Goal: Information Seeking & Learning: Learn about a topic

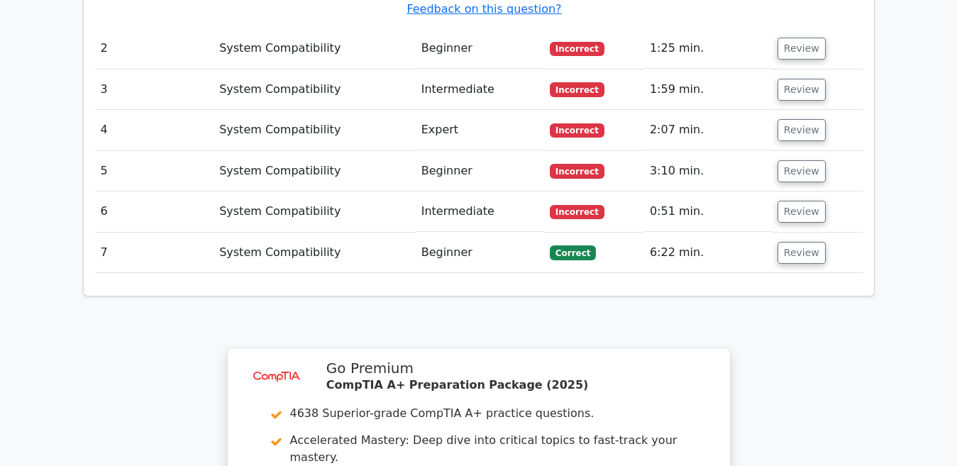
scroll to position [2241, 0]
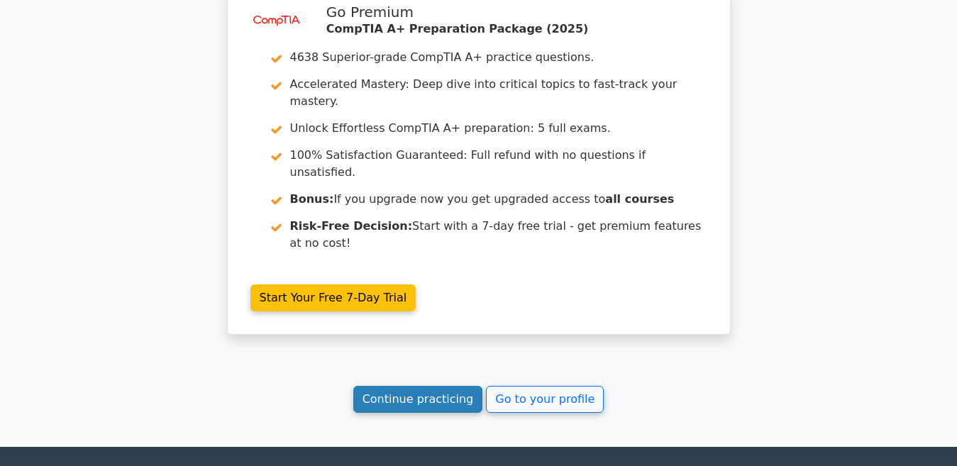
click at [399, 386] on link "Continue practicing" at bounding box center [418, 399] width 130 height 27
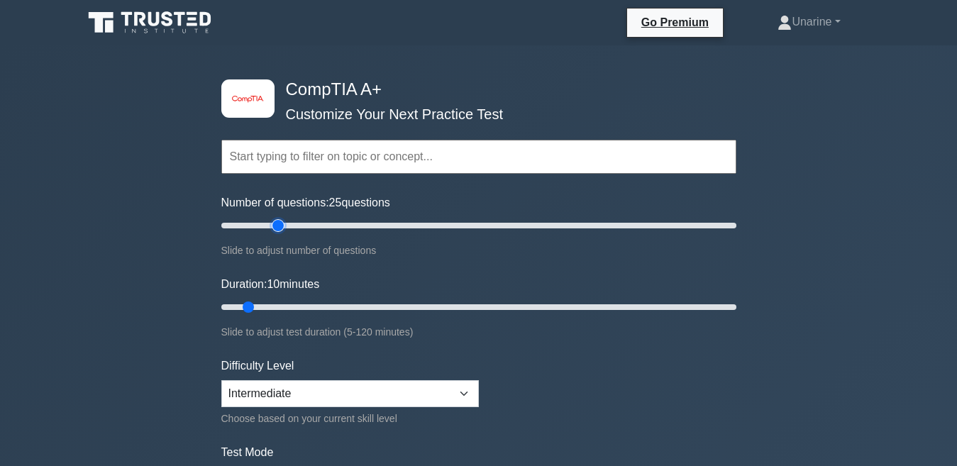
click at [279, 224] on input "Number of questions: 25 questions" at bounding box center [478, 225] width 515 height 17
type input "30"
click at [291, 223] on input "Number of questions: 25 questions" at bounding box center [478, 225] width 515 height 17
click at [316, 306] on input "Duration: 10 minutes" at bounding box center [478, 307] width 515 height 17
click at [329, 305] on input "Duration: 25 minutes" at bounding box center [478, 307] width 515 height 17
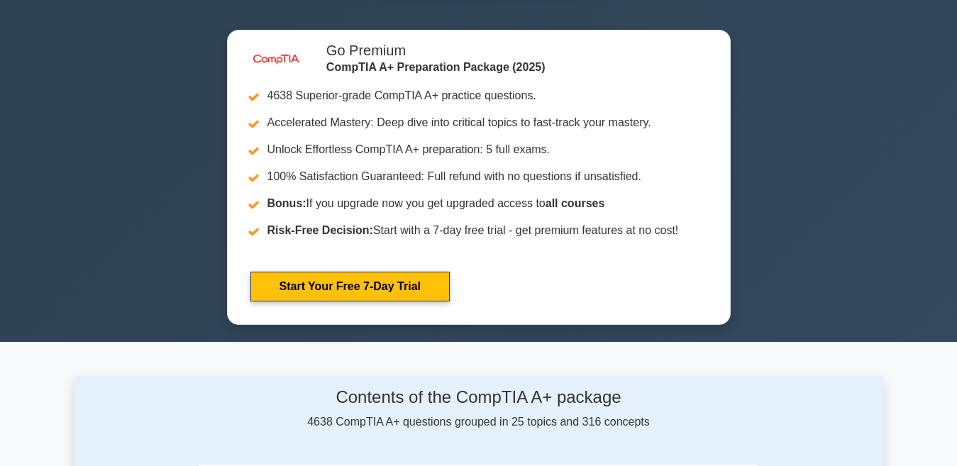
scroll to position [558, 0]
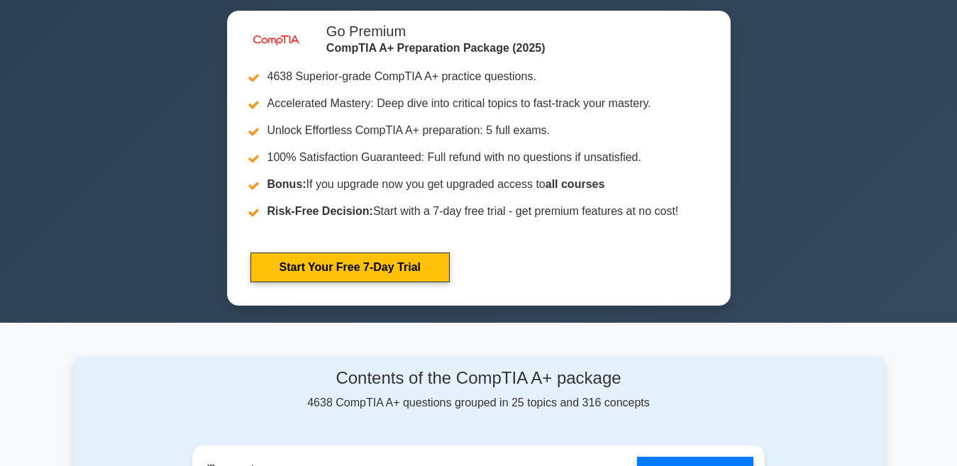
type input "5"
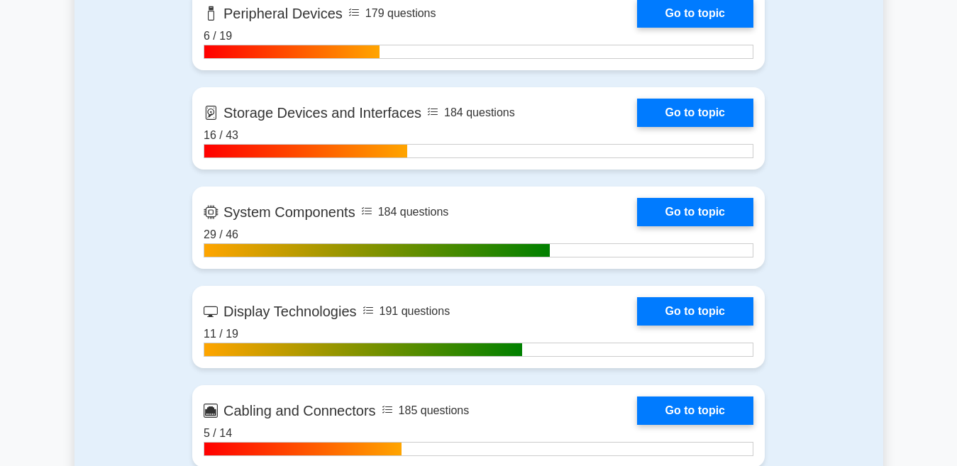
scroll to position [2034, 0]
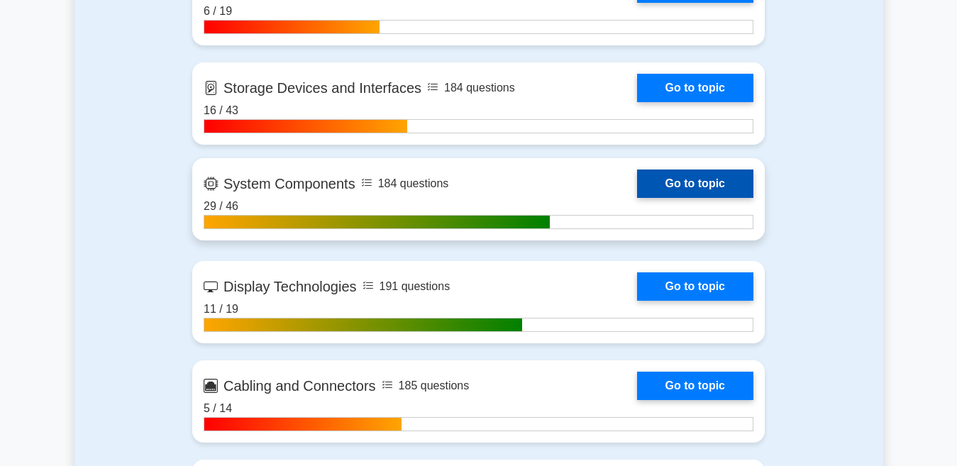
click at [692, 175] on link "Go to topic" at bounding box center [695, 184] width 116 height 28
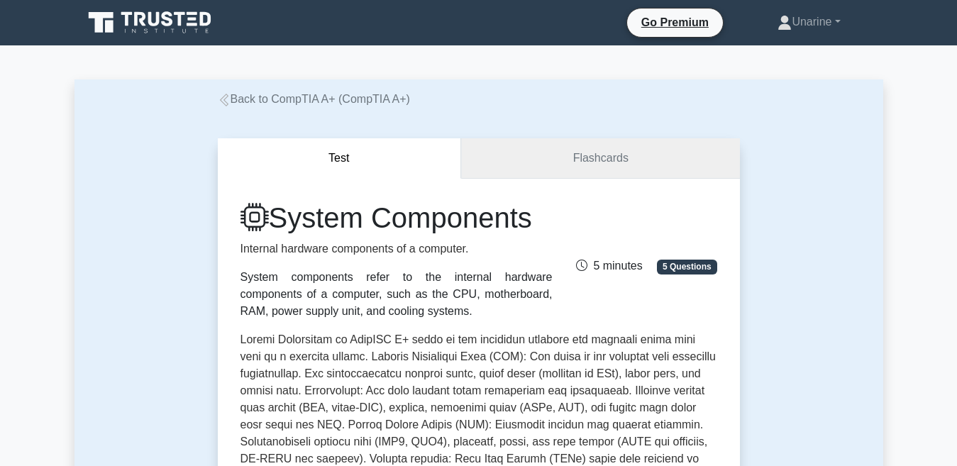
click at [505, 157] on link "Flashcards" at bounding box center [600, 158] width 278 height 40
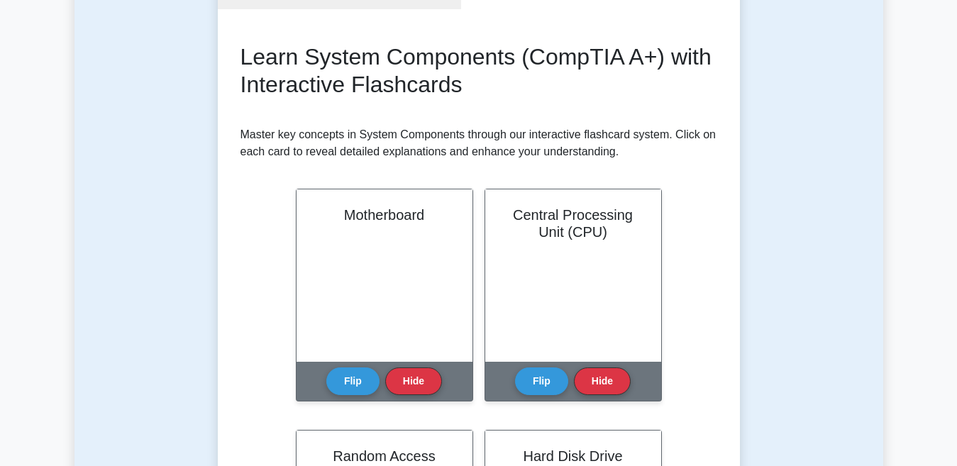
scroll to position [170, 0]
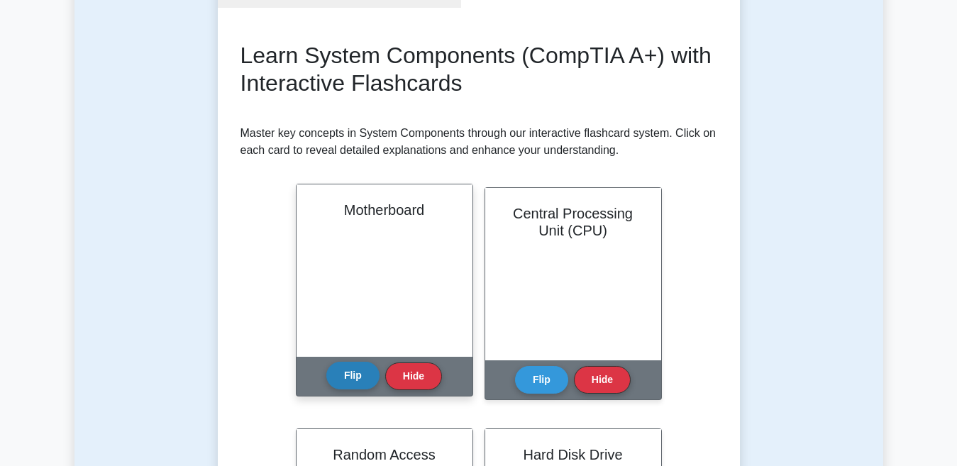
click at [356, 382] on button "Flip" at bounding box center [352, 376] width 53 height 28
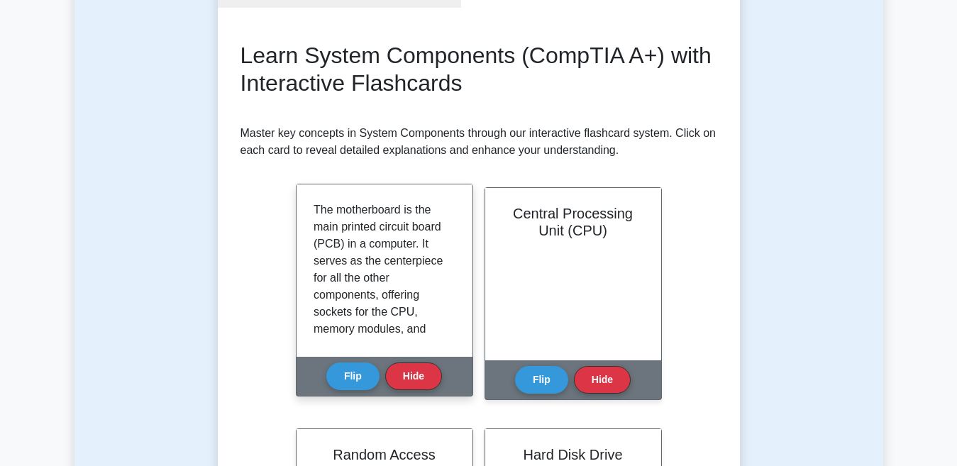
drag, startPoint x: 451, startPoint y: 243, endPoint x: 355, endPoint y: 233, distance: 96.3
click at [355, 233] on p "The motherboard is the main printed circuit board (PCB) in a computer. It serve…" at bounding box center [382, 397] width 136 height 392
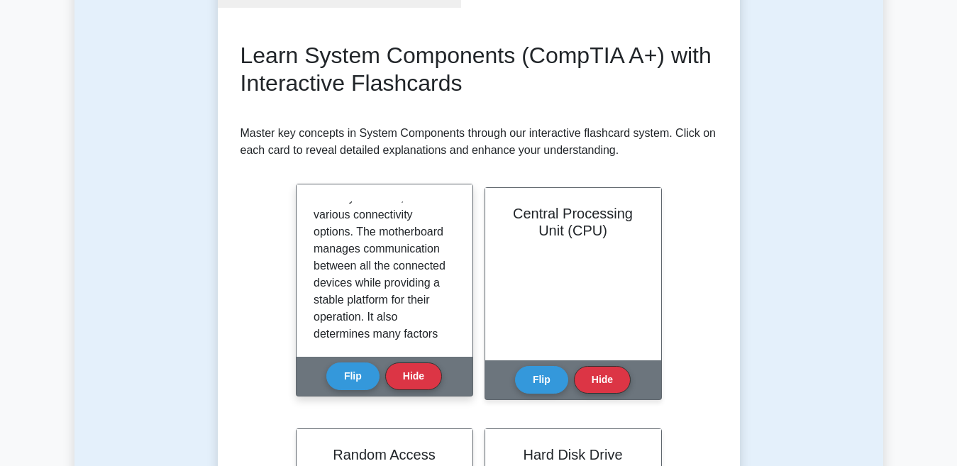
scroll to position [21, 0]
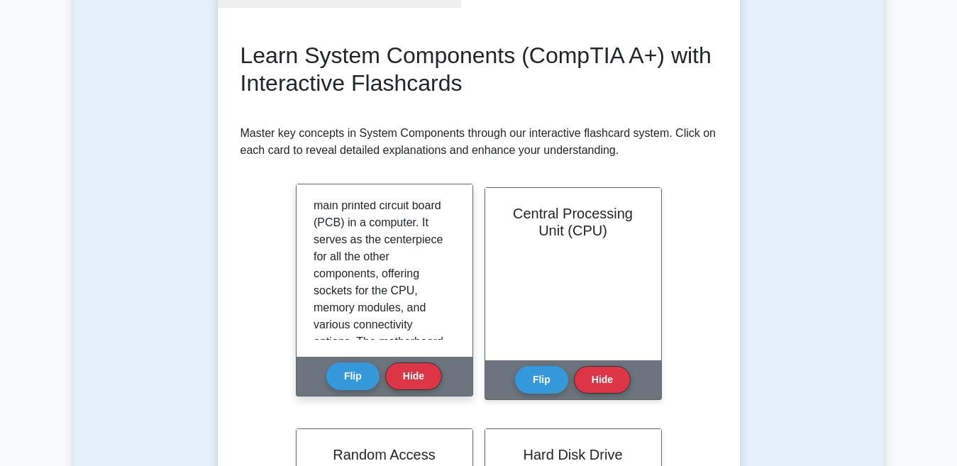
click at [448, 217] on div "The motherboard is the main printed circuit board (PCB) in a computer. It serve…" at bounding box center [385, 270] width 142 height 138
click at [448, 198] on div "The motherboard is the main printed circuit board (PCB) in a computer. It serve…" at bounding box center [384, 270] width 176 height 172
click at [448, 199] on div "The motherboard is the main printed circuit board (PCB) in a computer. It serve…" at bounding box center [384, 270] width 176 height 172
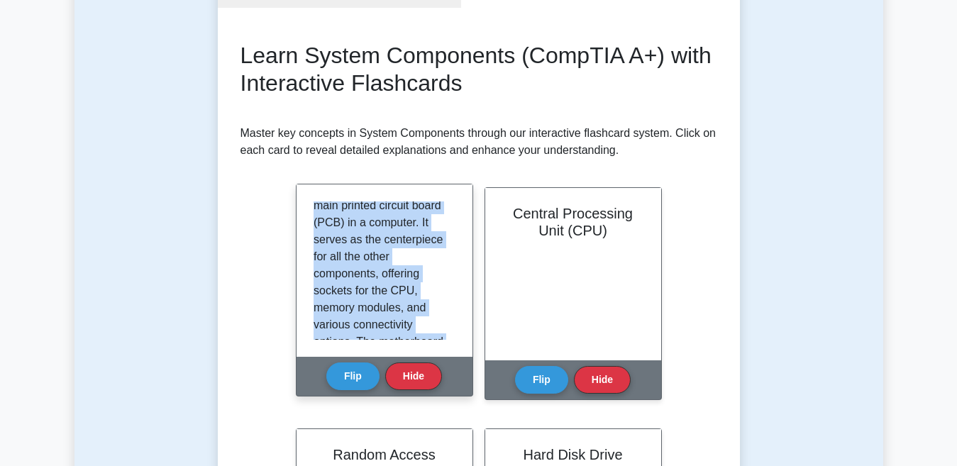
drag, startPoint x: 448, startPoint y: 199, endPoint x: 373, endPoint y: 242, distance: 86.7
click at [368, 215] on div "The motherboard is the main printed circuit board (PCB) in a computer. It serve…" at bounding box center [384, 270] width 176 height 172
click at [460, 240] on div "The motherboard is the main printed circuit board (PCB) in a computer. It serve…" at bounding box center [384, 270] width 176 height 172
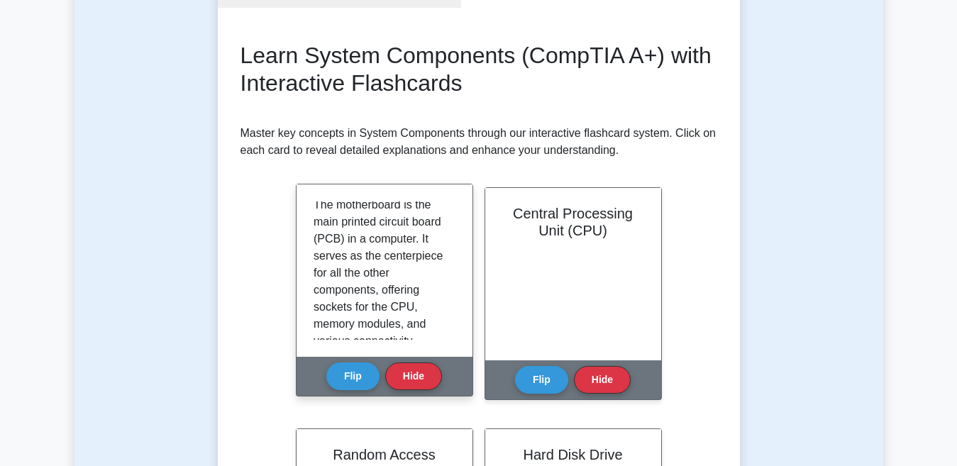
scroll to position [0, 0]
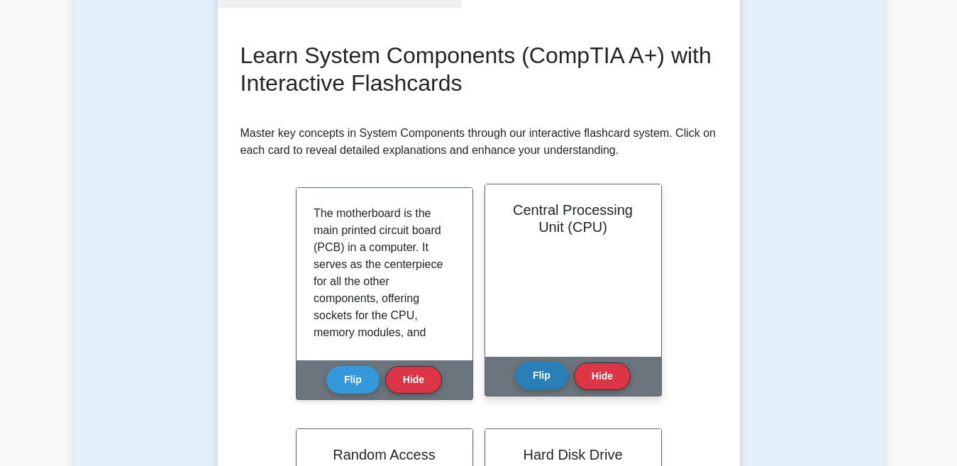
click at [531, 379] on button "Flip" at bounding box center [541, 376] width 53 height 28
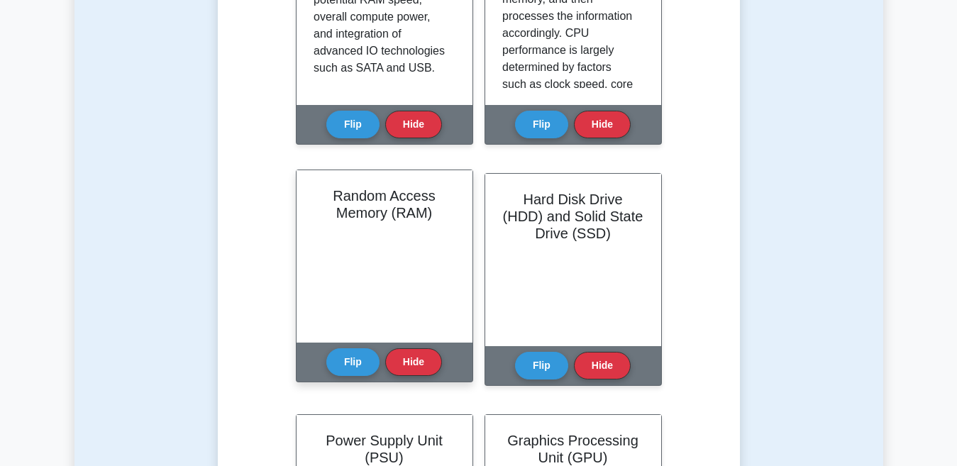
scroll to position [397, 0]
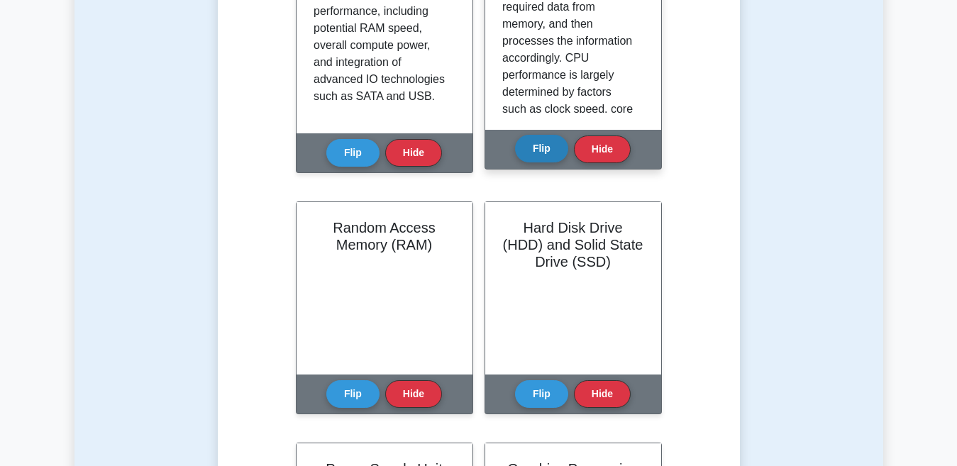
click at [553, 143] on button "Flip" at bounding box center [541, 149] width 53 height 28
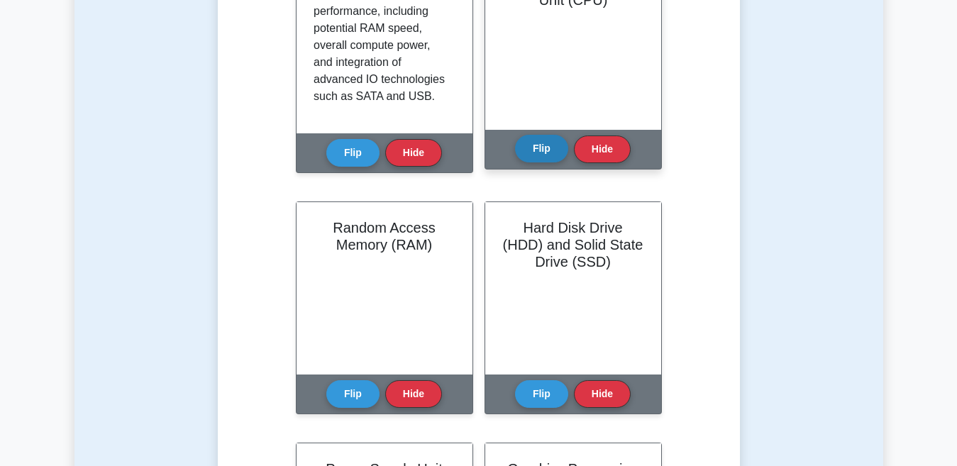
click at [540, 146] on button "Flip" at bounding box center [541, 149] width 53 height 28
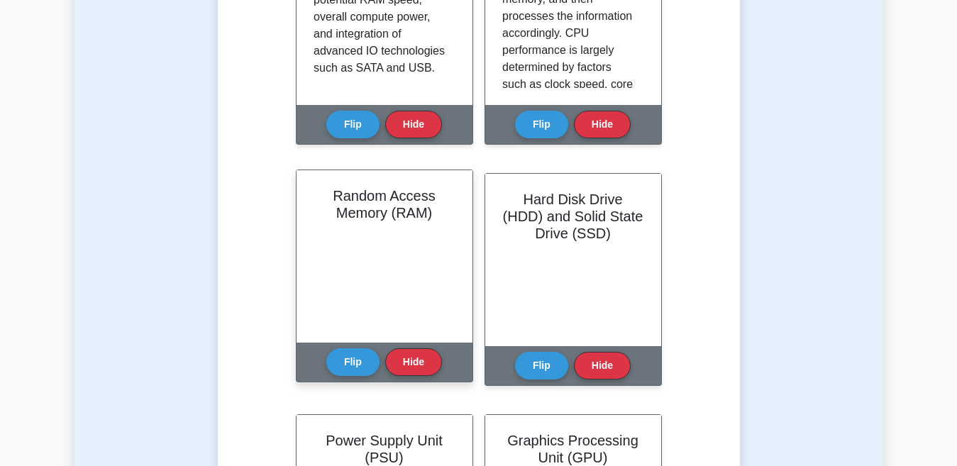
scroll to position [482, 0]
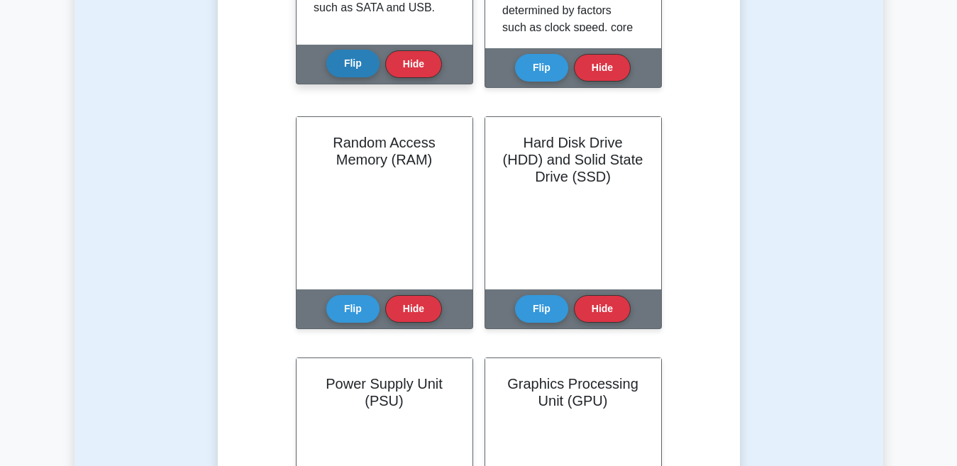
click at [357, 67] on button "Flip" at bounding box center [352, 64] width 53 height 28
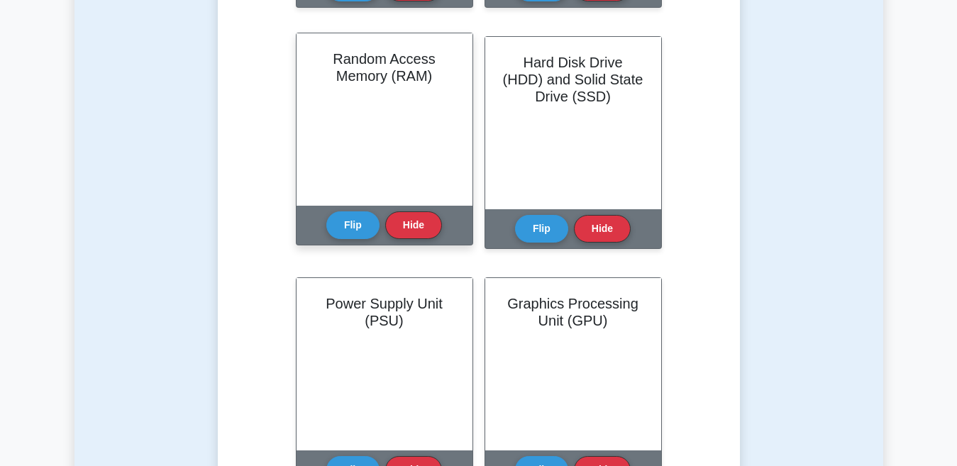
scroll to position [567, 0]
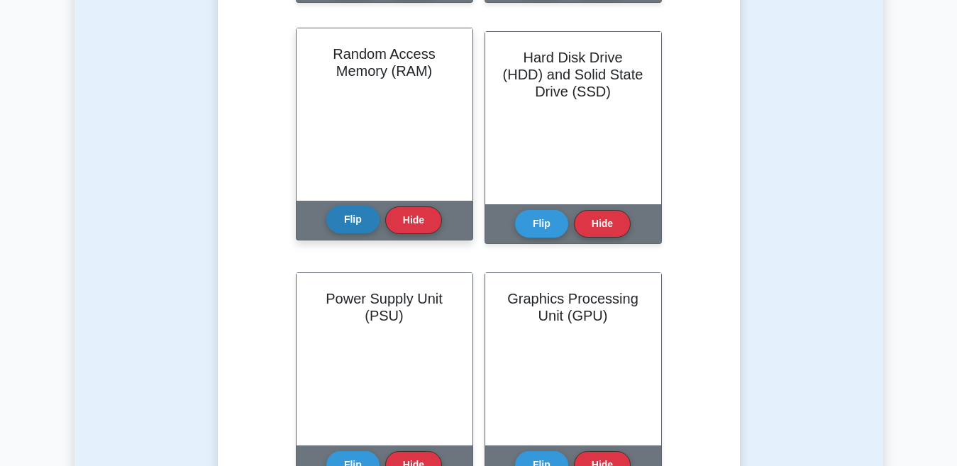
click at [351, 221] on button "Flip" at bounding box center [352, 220] width 53 height 28
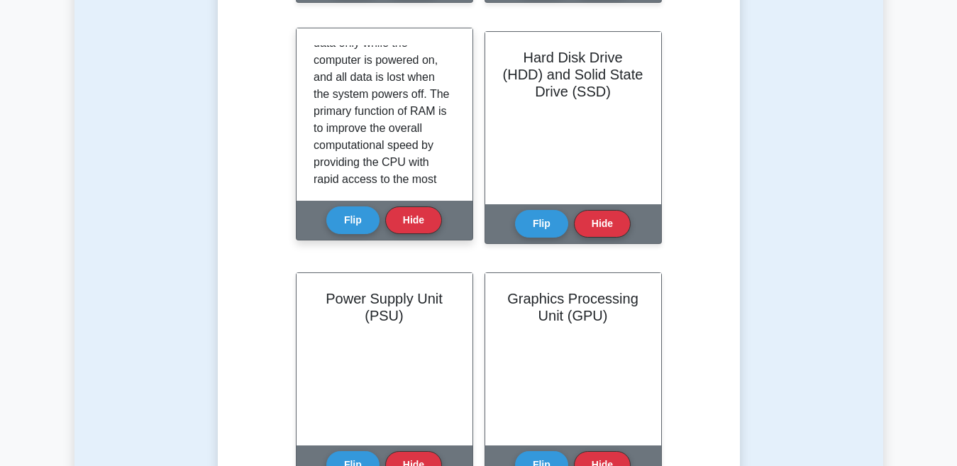
scroll to position [132, 0]
drag, startPoint x: 446, startPoint y: 118, endPoint x: 450, endPoint y: 135, distance: 16.9
click at [450, 135] on div "Random Access Memory (RAM) is the system's volatile memory, which temporarily s…" at bounding box center [385, 114] width 142 height 138
click at [455, 128] on div "Random Access Memory (RAM) is the system's volatile memory, which temporarily s…" at bounding box center [384, 114] width 176 height 172
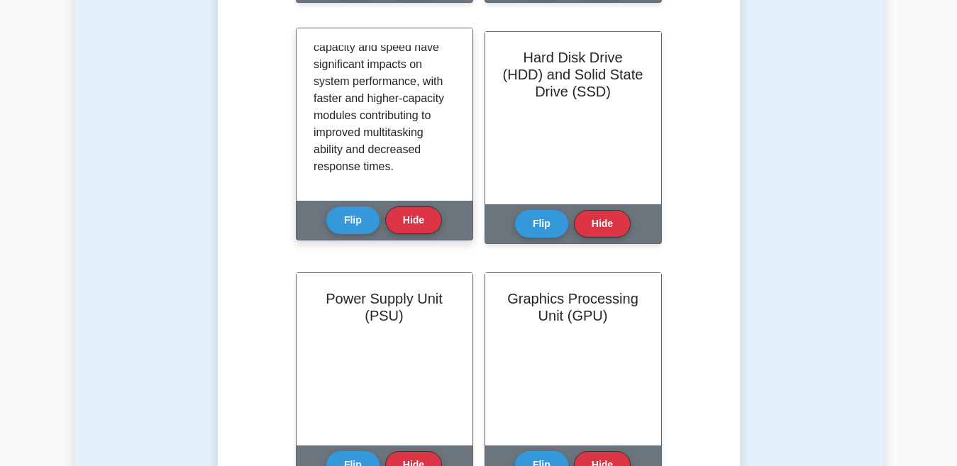
scroll to position [314, 0]
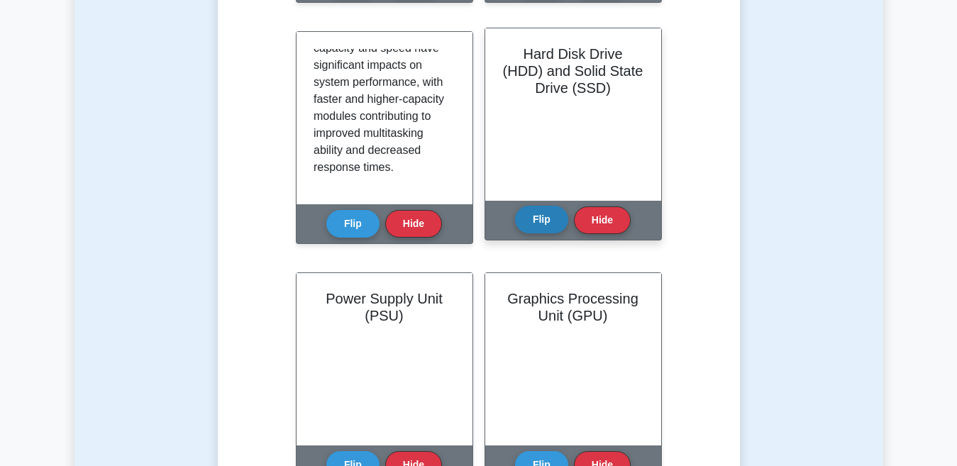
click at [545, 213] on button "Flip" at bounding box center [541, 220] width 53 height 28
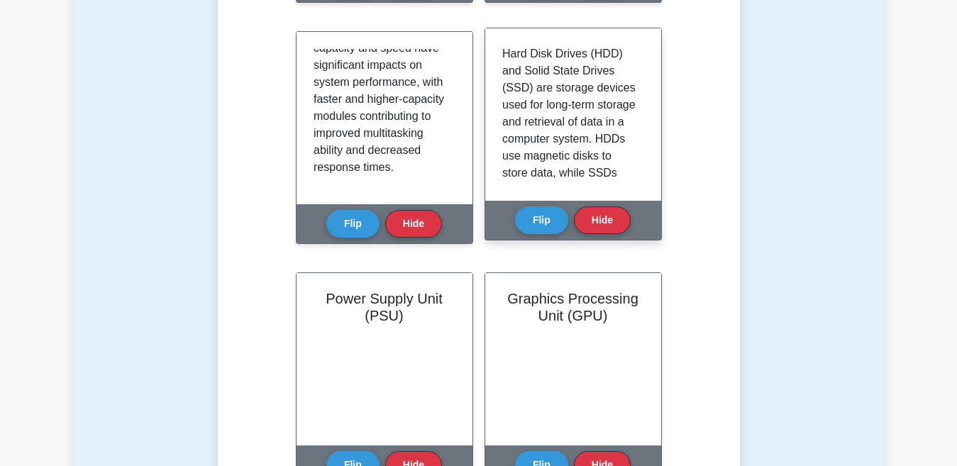
click at [636, 121] on div "Hard Disk Drives (HDD) and Solid State Drives (SSD) are storage devices used fo…" at bounding box center [573, 114] width 142 height 138
drag, startPoint x: 638, startPoint y: 68, endPoint x: 639, endPoint y: 95, distance: 27.0
click at [639, 94] on div "Hard Disk Drives (HDD) and Solid State Drives (SSD) are storage devices used fo…" at bounding box center [573, 114] width 142 height 138
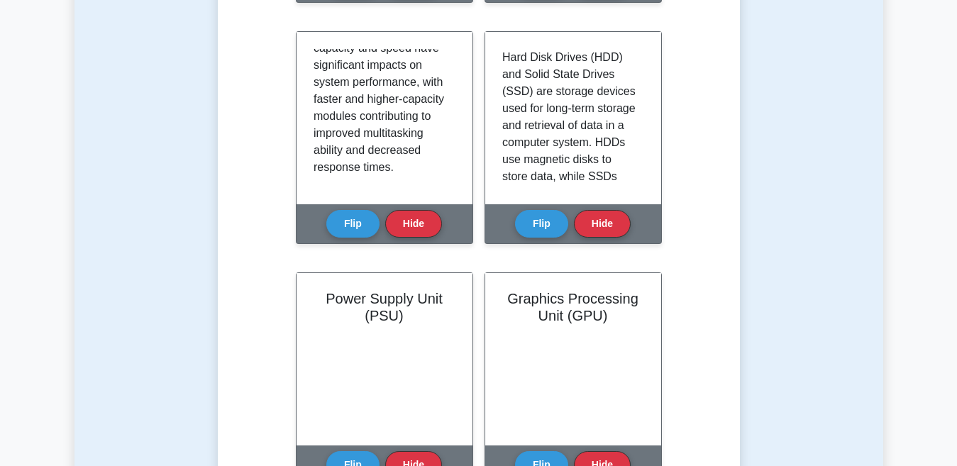
click at [662, 93] on div "Learn System Components (CompTIA A+) with Interactive Flashcards Master key con…" at bounding box center [478, 315] width 477 height 1340
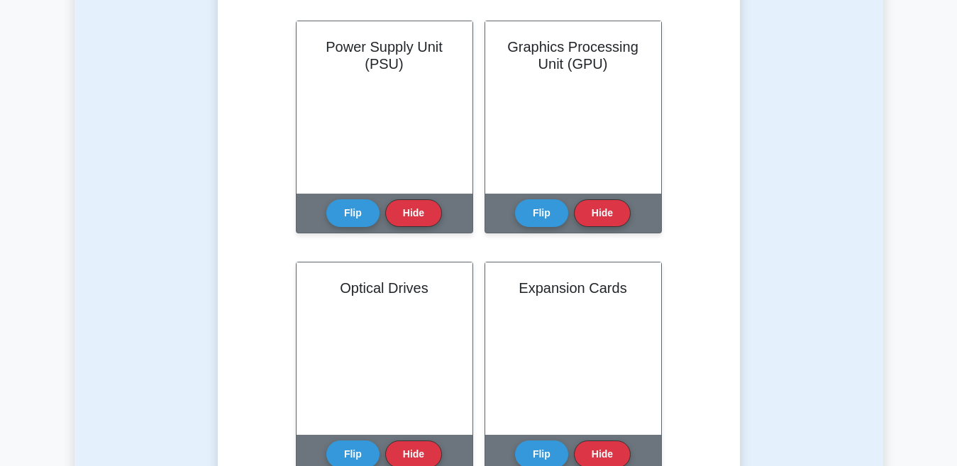
scroll to position [851, 0]
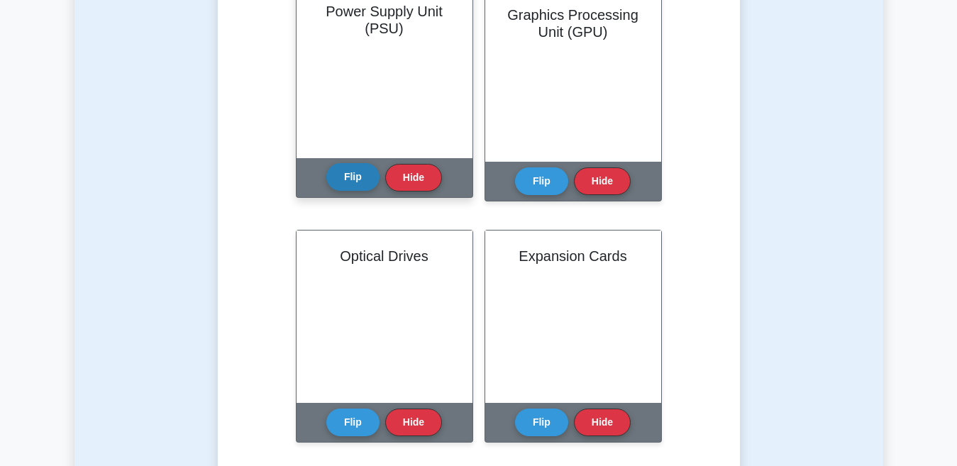
click at [339, 179] on button "Flip" at bounding box center [352, 177] width 53 height 28
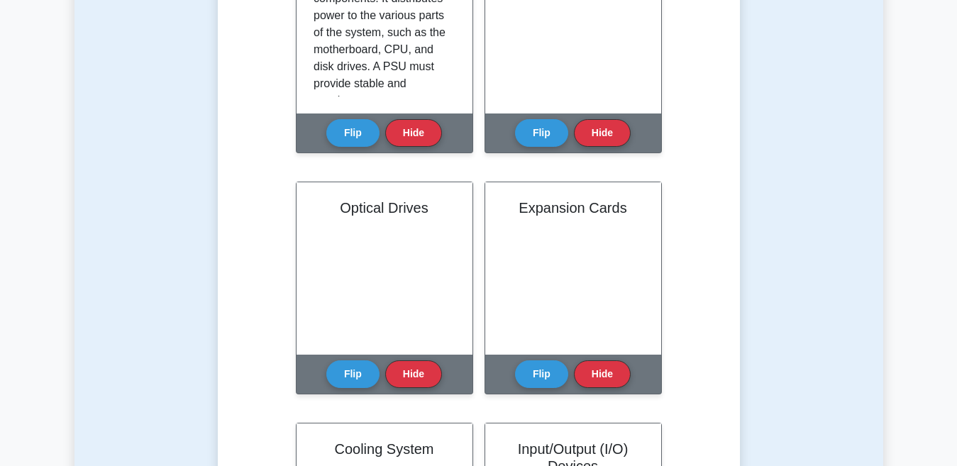
scroll to position [908, 0]
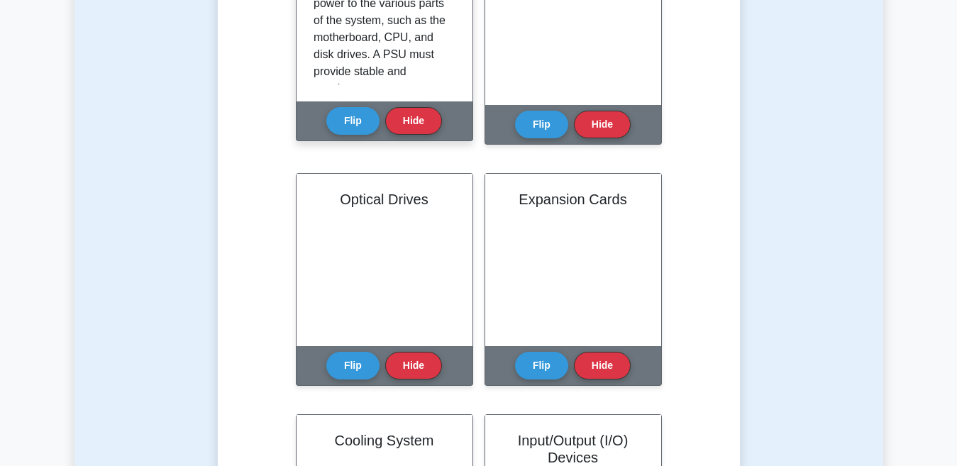
click at [422, 71] on p "The Power Supply Unit (PSU) is an essential component of a computer system that…" at bounding box center [382, 38] width 136 height 426
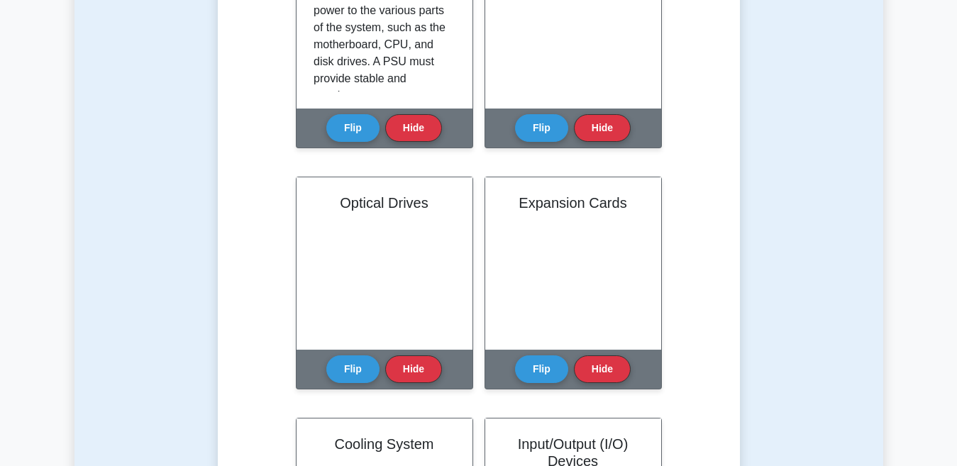
click at [895, 248] on main "Back to CompTIA A+ (CompTIA A+) Test Flashcards Learn System Components (CompTI…" at bounding box center [478, 189] width 957 height 2102
click at [897, 245] on main "Back to CompTIA A+ (CompTIA A+) Test Flashcards Learn System Components (CompTI…" at bounding box center [478, 189] width 957 height 2102
click at [906, 237] on main "Back to CompTIA A+ (CompTIA A+) Test Flashcards Learn System Components (CompTI…" at bounding box center [478, 189] width 957 height 2102
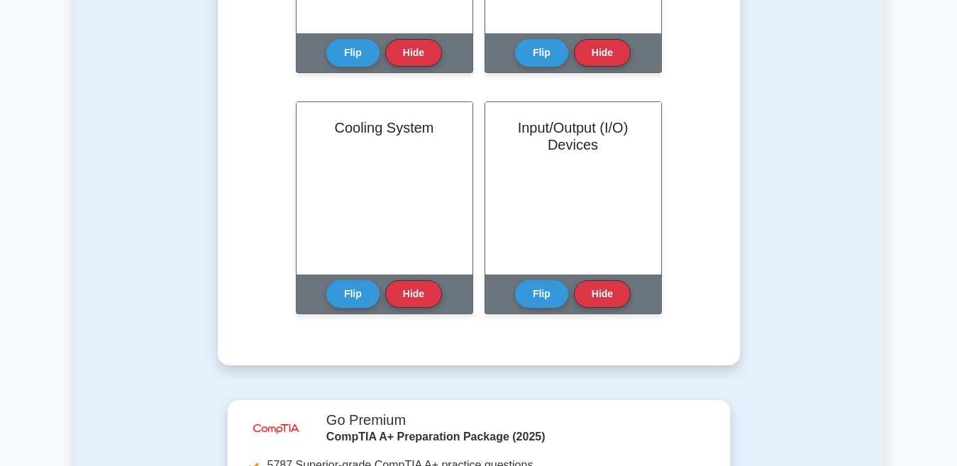
scroll to position [1838, 0]
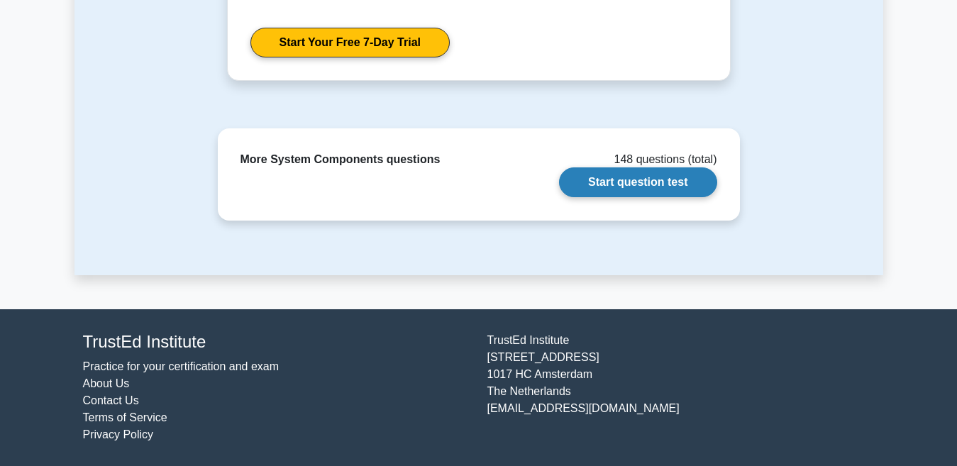
click at [607, 184] on link "Start question test" at bounding box center [637, 182] width 157 height 30
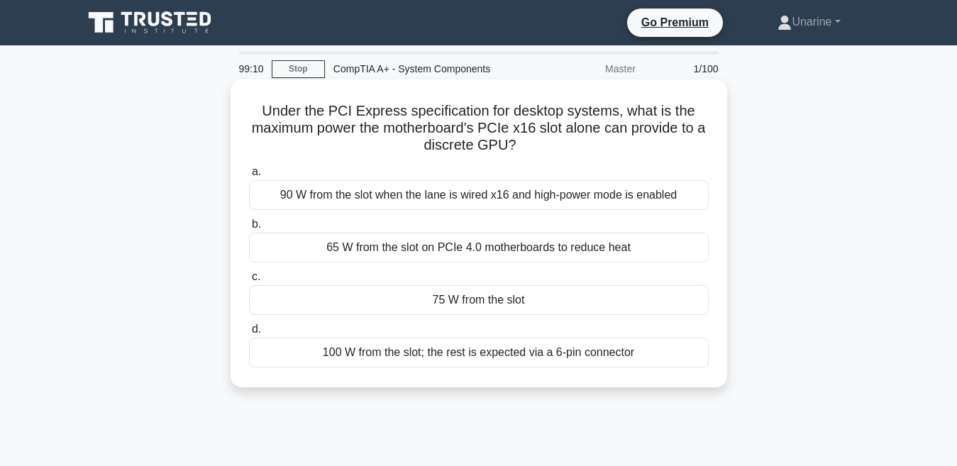
click at [356, 198] on div "90 W from the slot when the lane is wired x16 and high-power mode is enabled" at bounding box center [479, 195] width 460 height 30
click at [249, 177] on input "a. 90 W from the slot when the lane is wired x16 and high-power mode is enabled" at bounding box center [249, 171] width 0 height 9
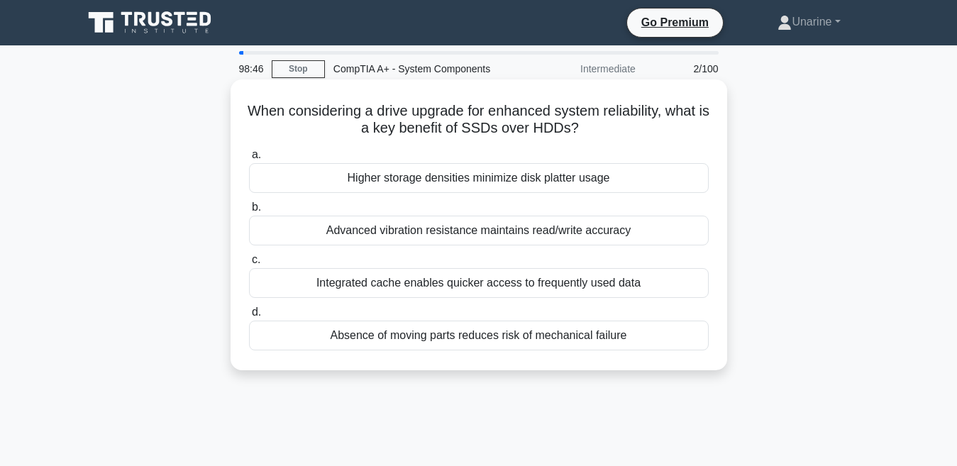
click at [387, 171] on div "Higher storage densities minimize disk platter usage" at bounding box center [479, 178] width 460 height 30
click at [249, 160] on input "a. Higher storage densities minimize disk platter usage" at bounding box center [249, 154] width 0 height 9
